Goal: Task Accomplishment & Management: Complete application form

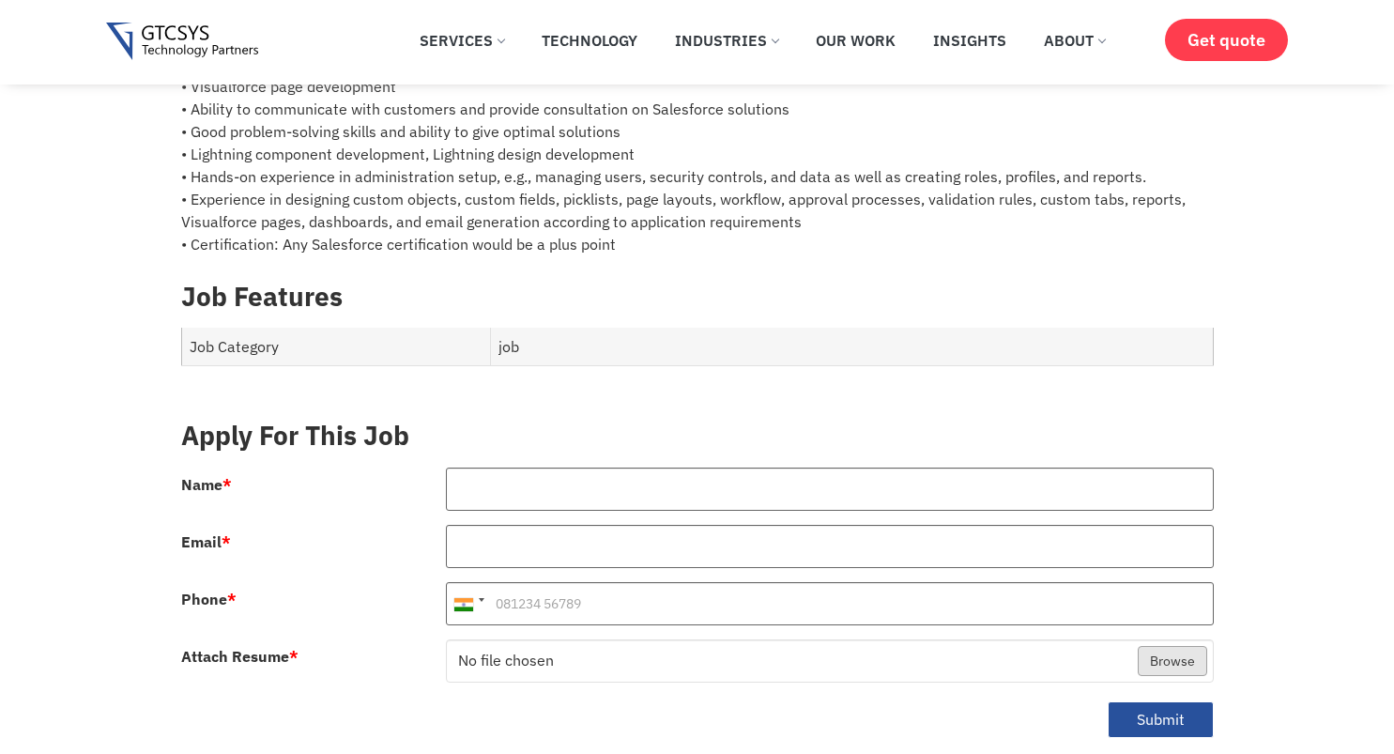
scroll to position [607, 0]
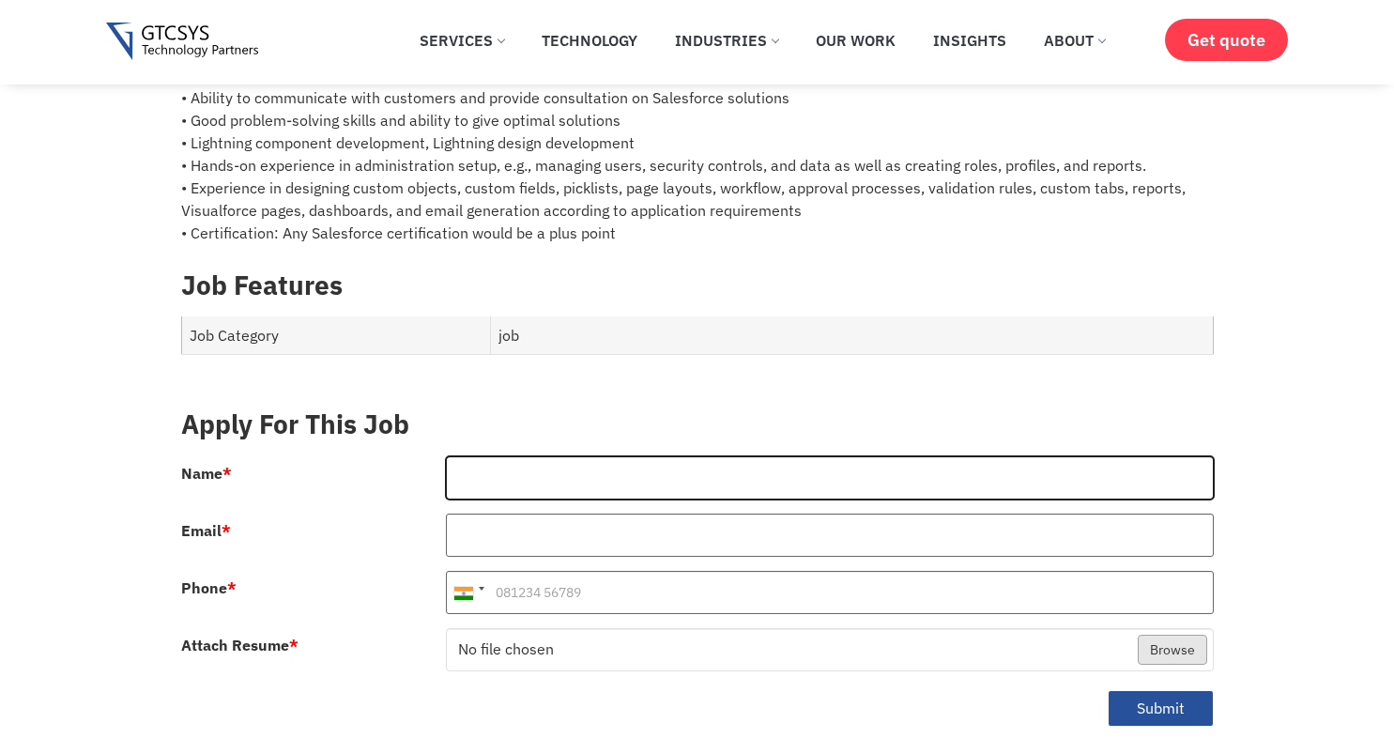
click at [533, 481] on input "Name *" at bounding box center [830, 477] width 768 height 43
type input "[PERSON_NAME]"
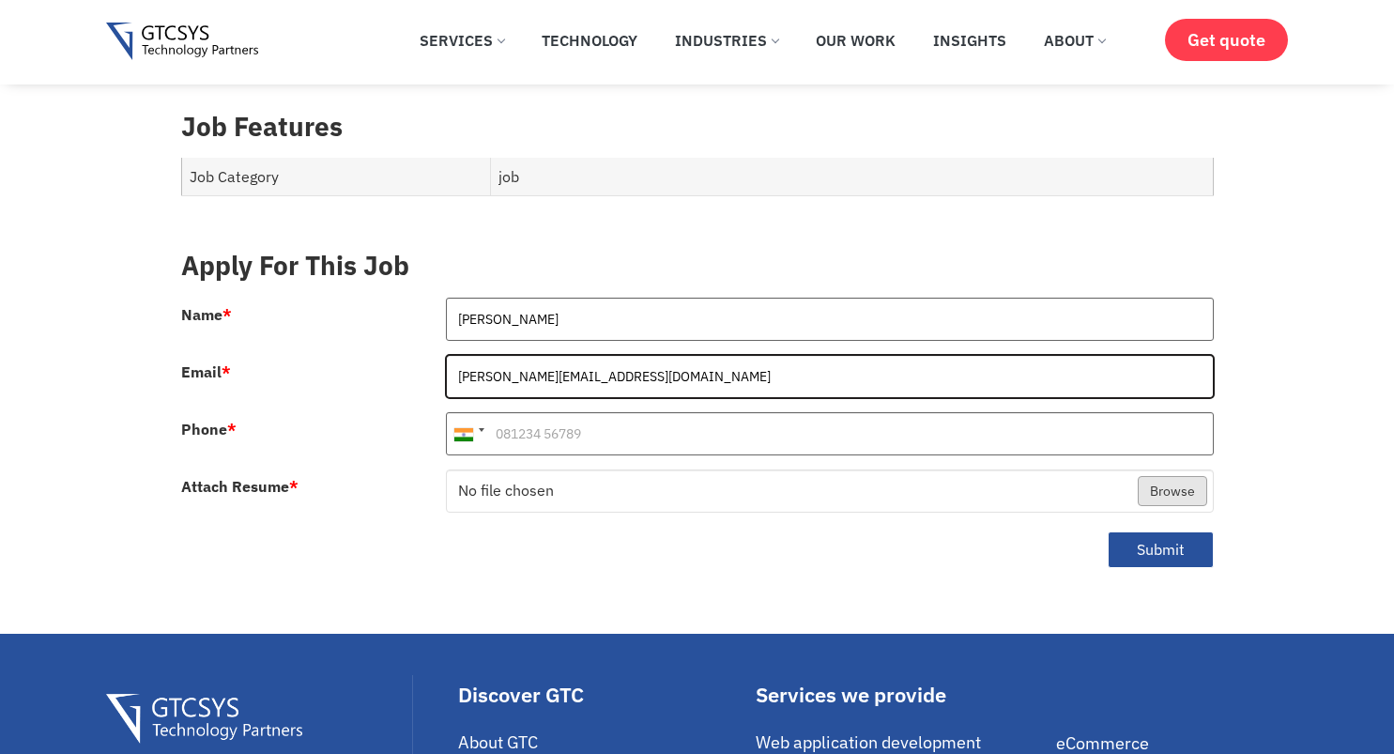
scroll to position [766, 0]
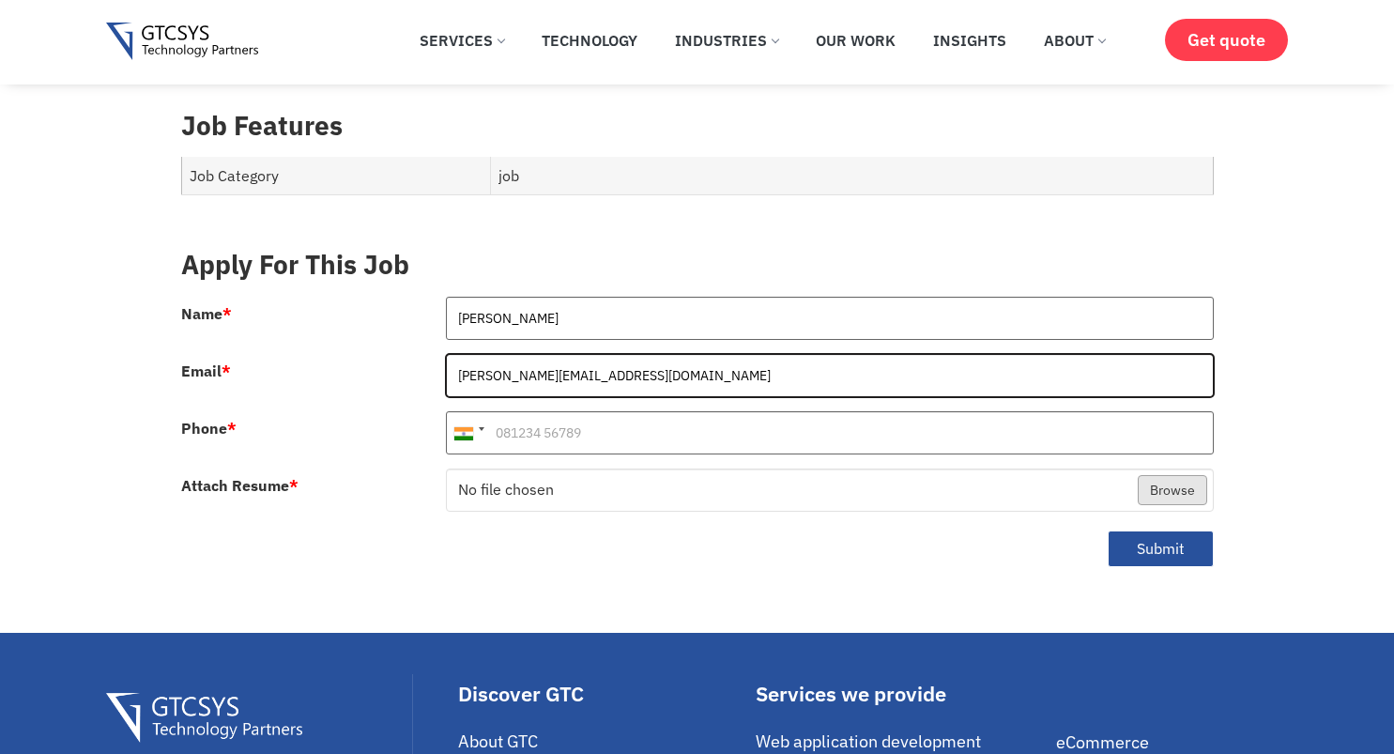
type input "[PERSON_NAME][EMAIL_ADDRESS][DOMAIN_NAME]"
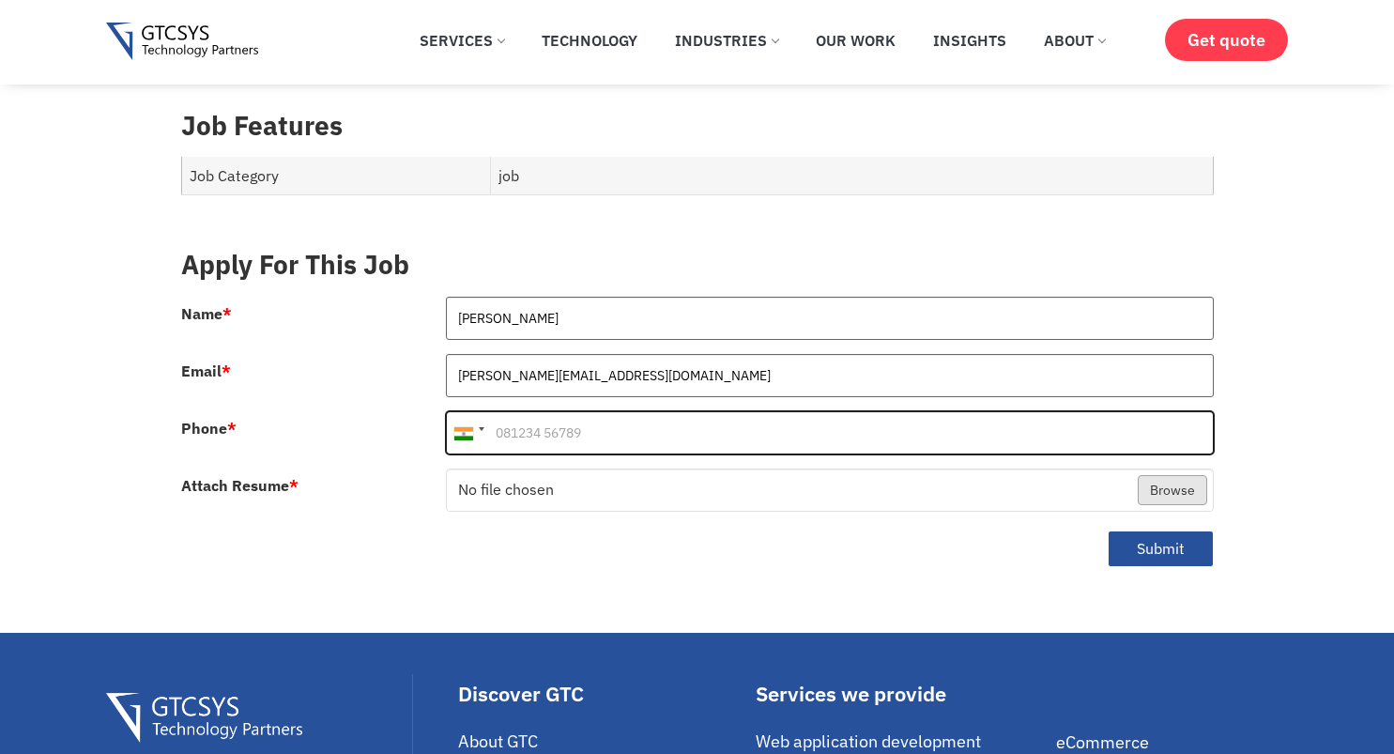
click at [706, 411] on input "Phone *" at bounding box center [830, 432] width 768 height 43
type input "6203881816"
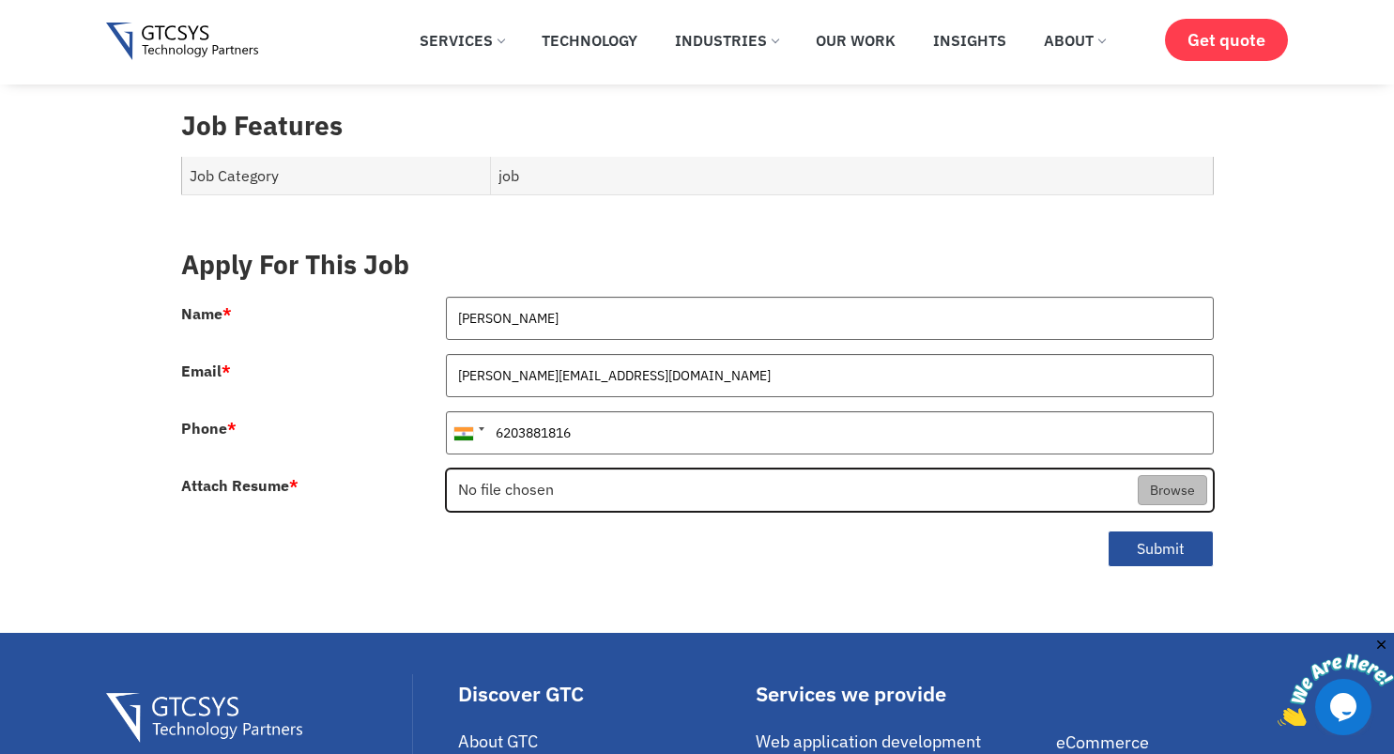
click at [1159, 469] on input "Attach Resume *" at bounding box center [830, 490] width 766 height 43
type input "C:\fakepath\Shubham_Sen_Resume.pdf"
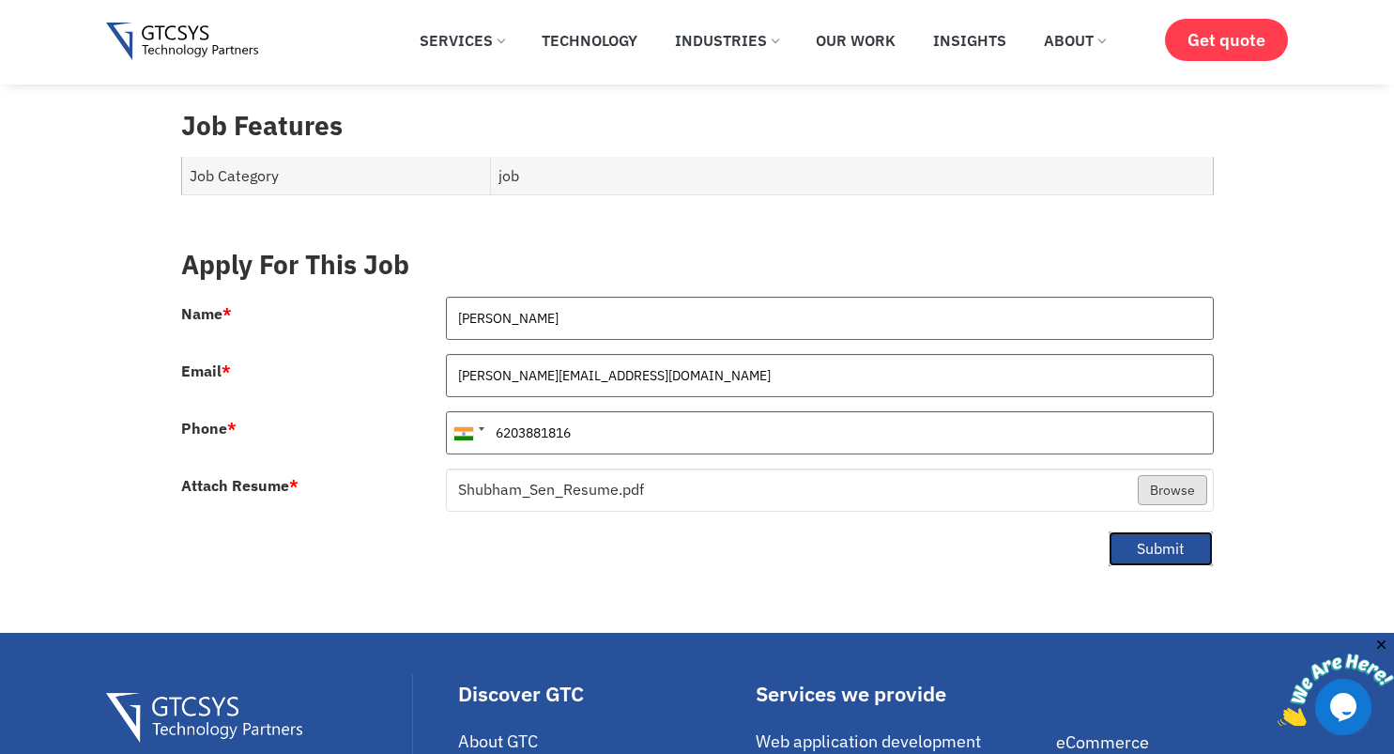
click at [1137, 531] on button "Submit" at bounding box center [1161, 549] width 106 height 37
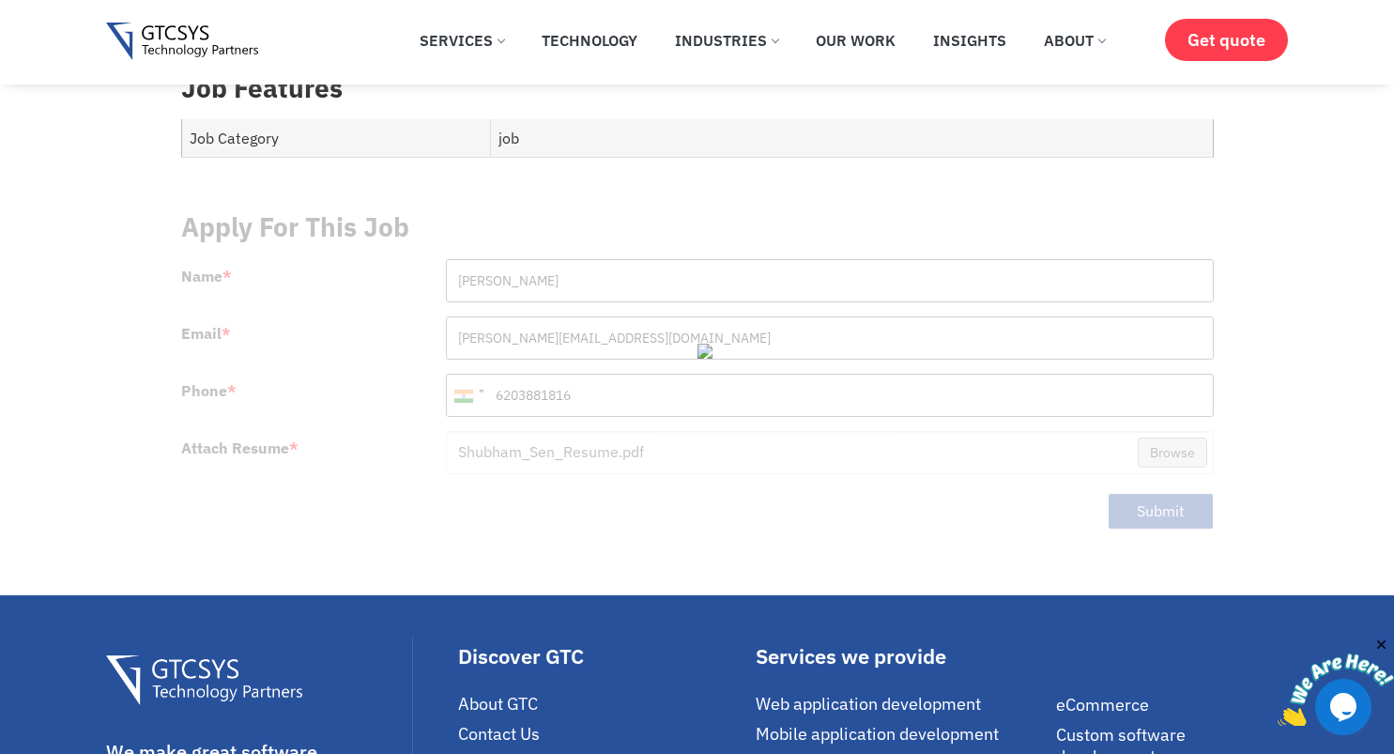
click at [707, 344] on img at bounding box center [735, 351] width 74 height 15
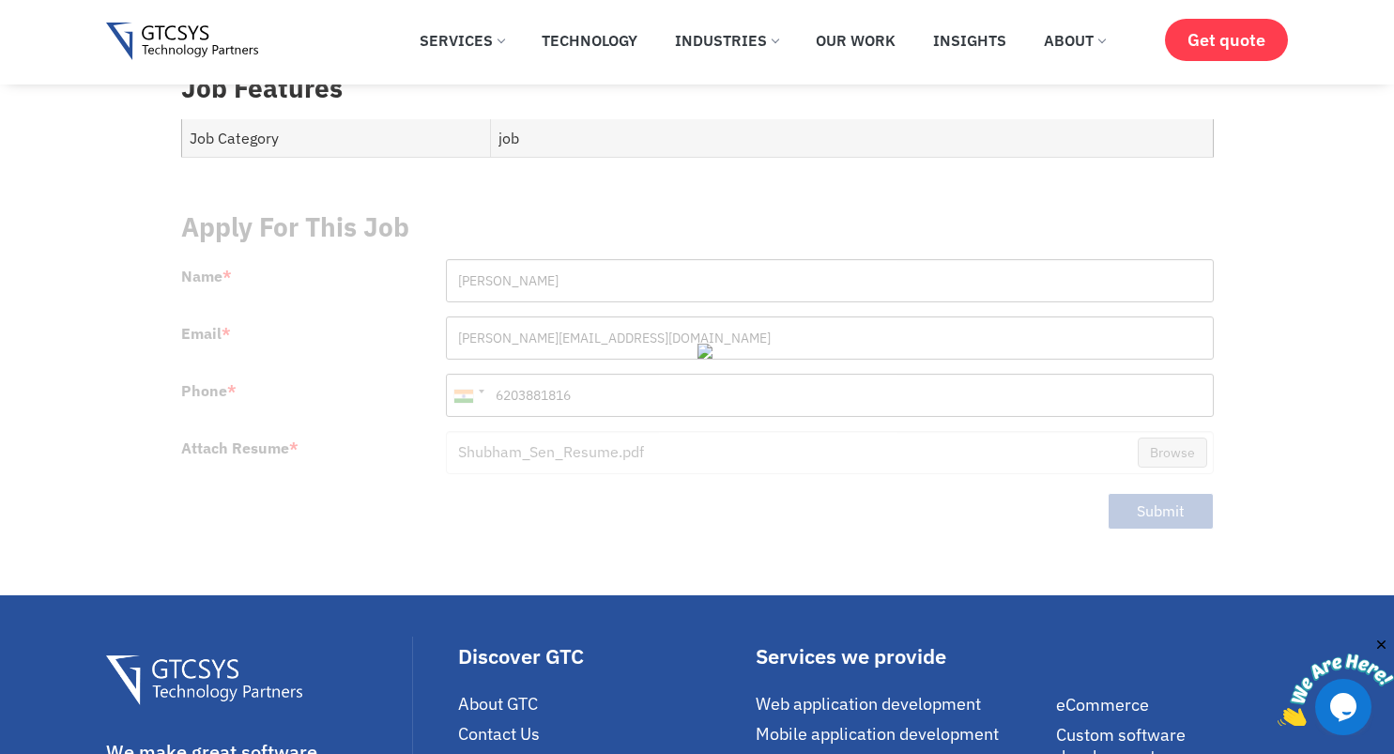
click at [707, 344] on img at bounding box center [735, 351] width 74 height 15
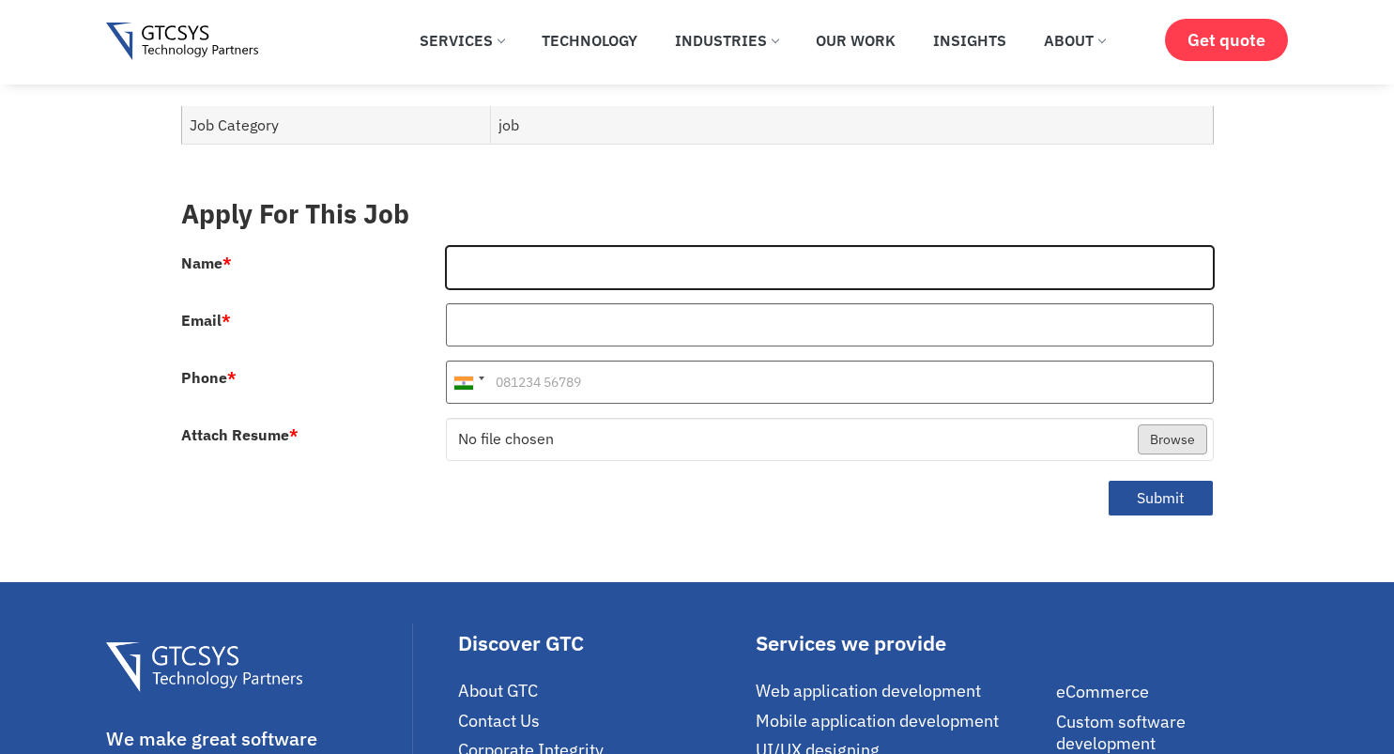
type input "[PERSON_NAME]"
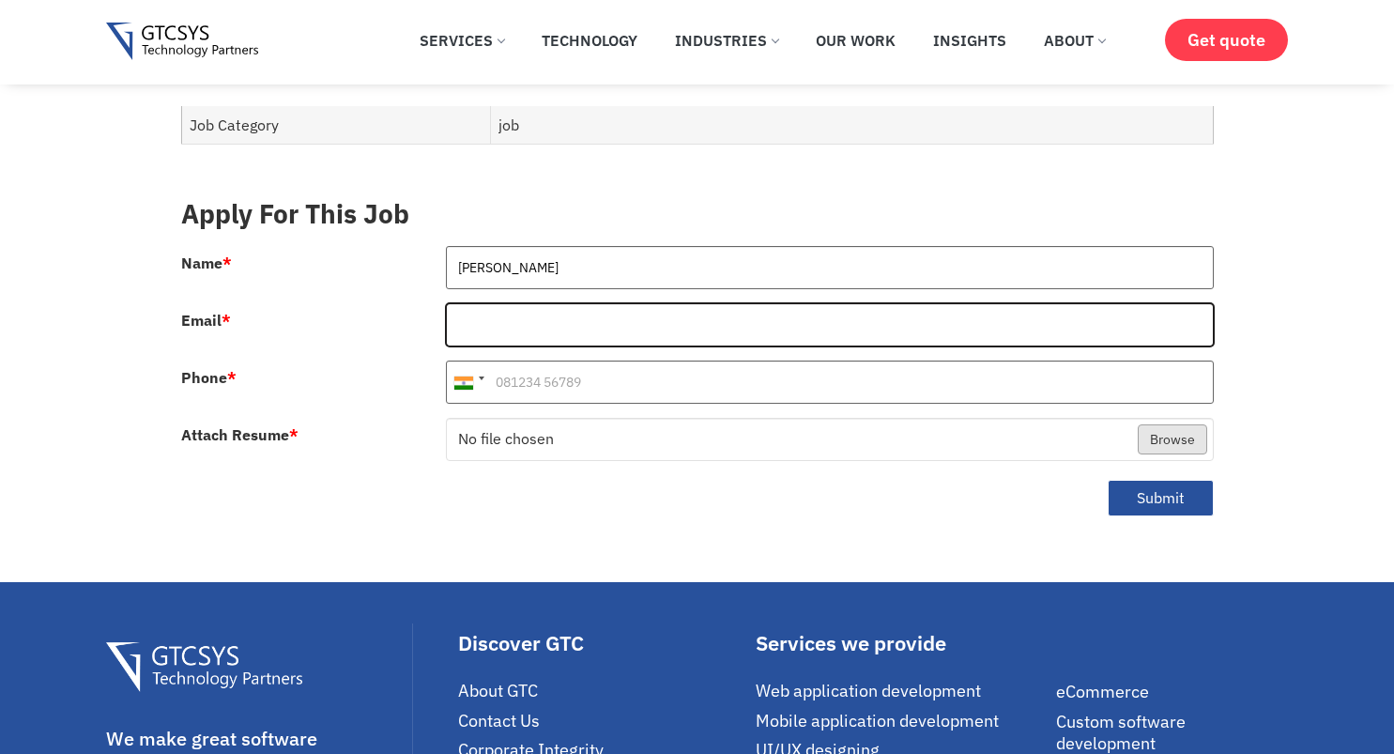
click at [577, 315] on input "Email *" at bounding box center [830, 324] width 768 height 43
type input "[PERSON_NAME][EMAIL_ADDRESS][DOMAIN_NAME]"
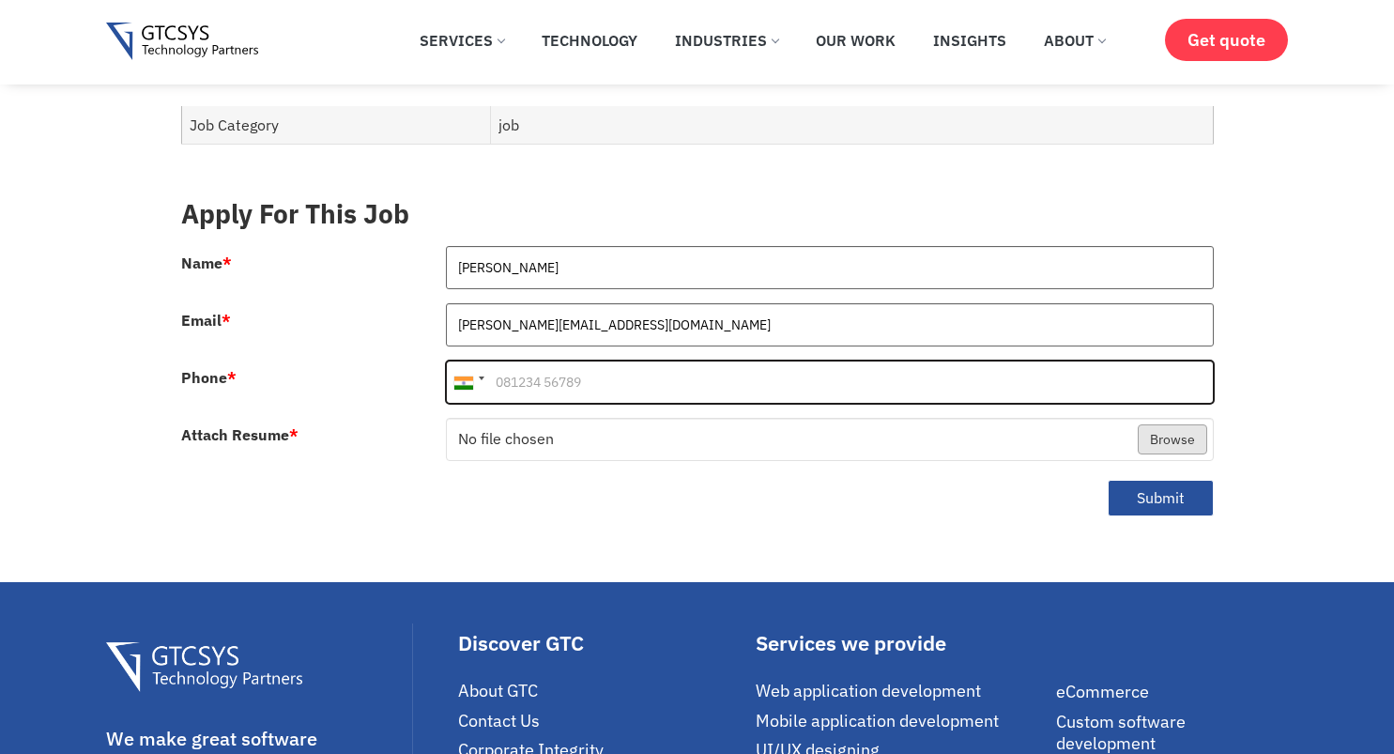
click at [583, 361] on input "Phone *" at bounding box center [830, 382] width 768 height 43
type input "6203881816"
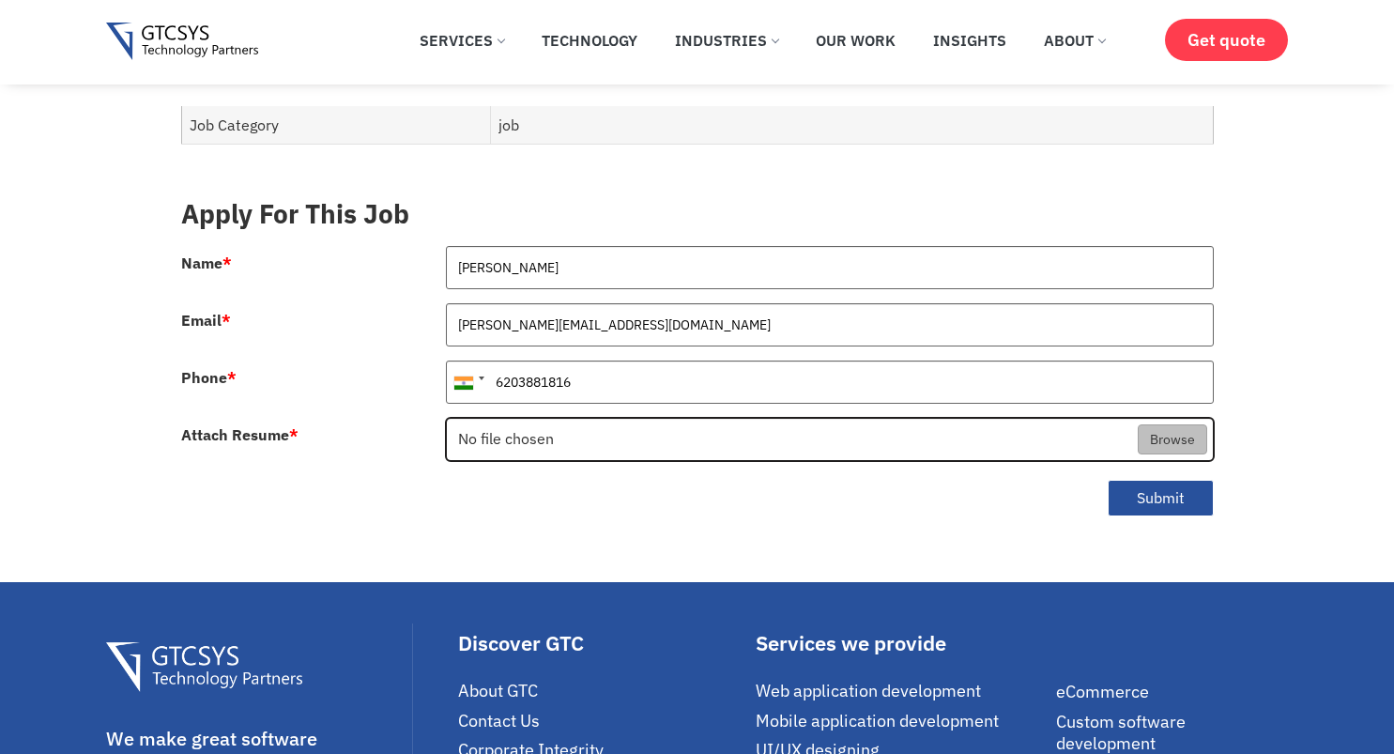
click at [1156, 420] on input "Attach Resume *" at bounding box center [830, 440] width 766 height 43
type input "C:\fakepath\Shubham_Sen_Resume.pdf"
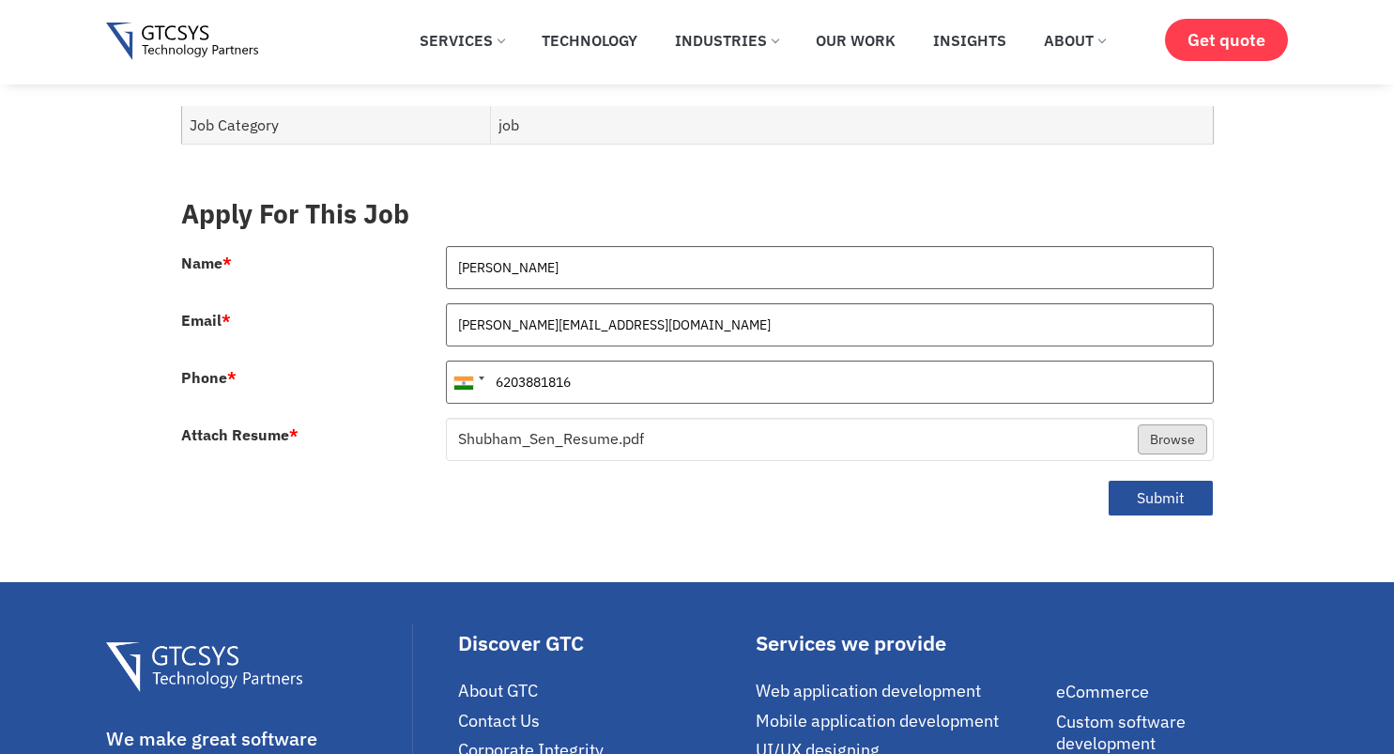
click at [651, 504] on div "Submit" at bounding box center [697, 505] width 1061 height 60
click at [1158, 488] on button "Submit" at bounding box center [1161, 498] width 106 height 37
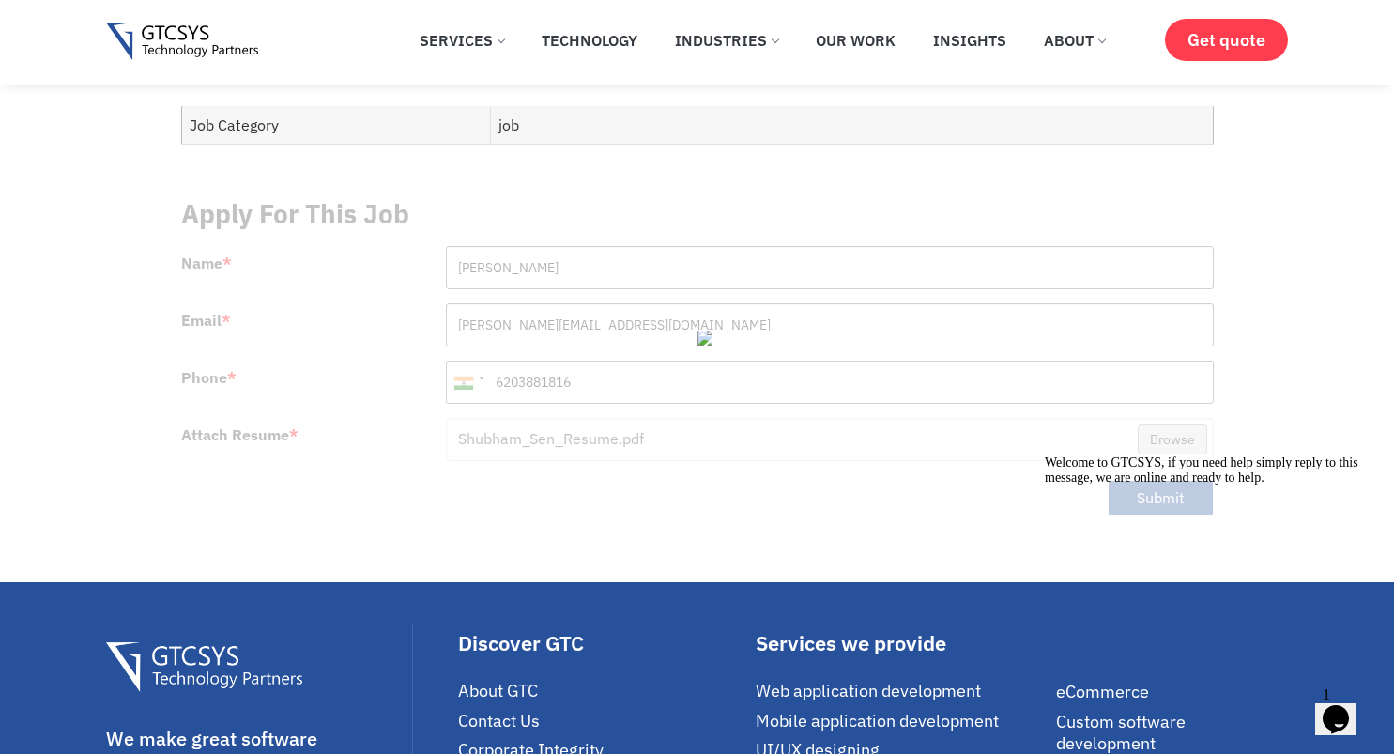
click at [1328, 704] on div "Opens Chat This icon Opens the chat window." at bounding box center [1336, 719] width 30 height 30
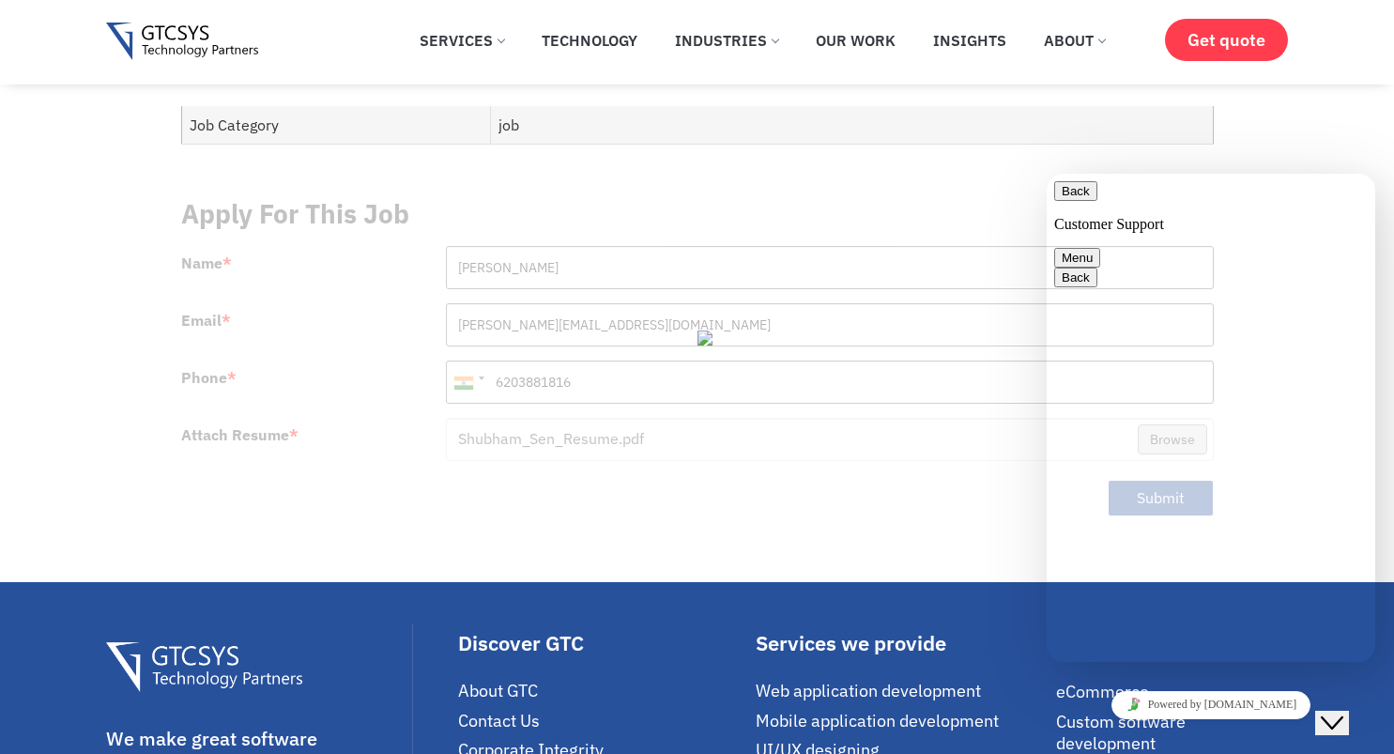
click at [1307, 141] on body "Skip to content ✕ Services Application Services Web Application Mobile Applicat…" at bounding box center [697, 368] width 1394 height 2371
